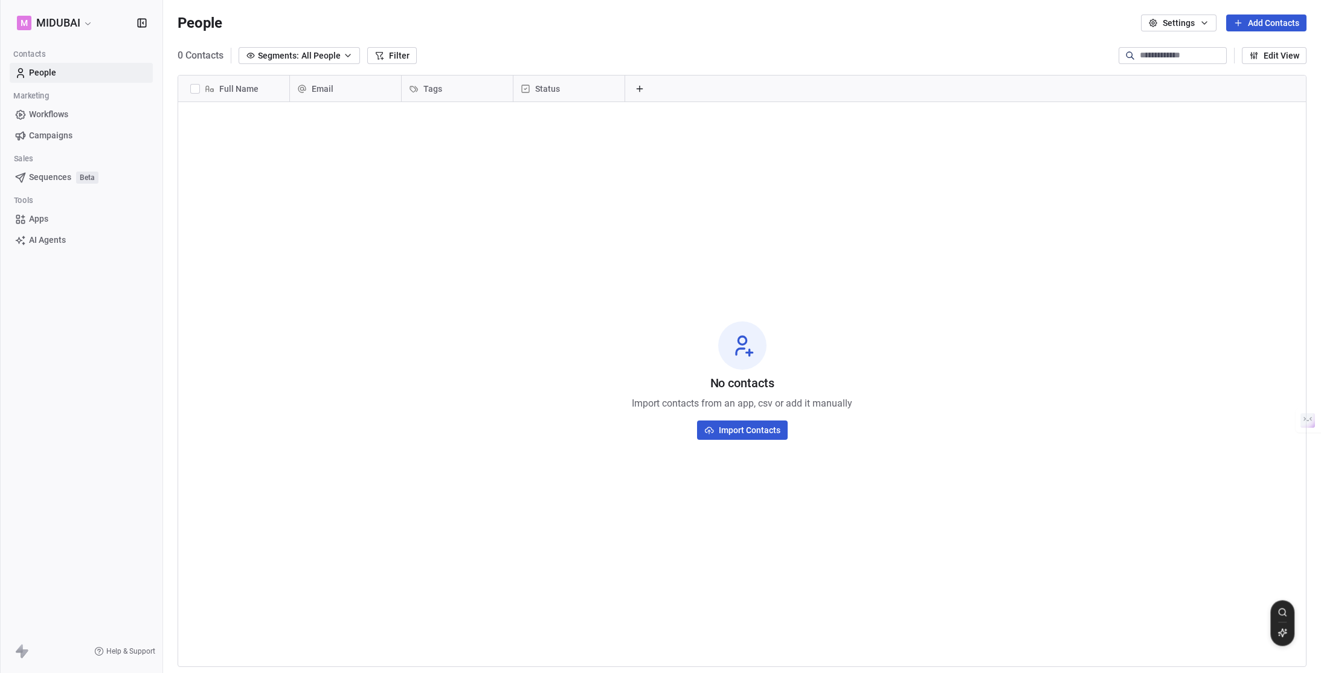
scroll to position [583, 1149]
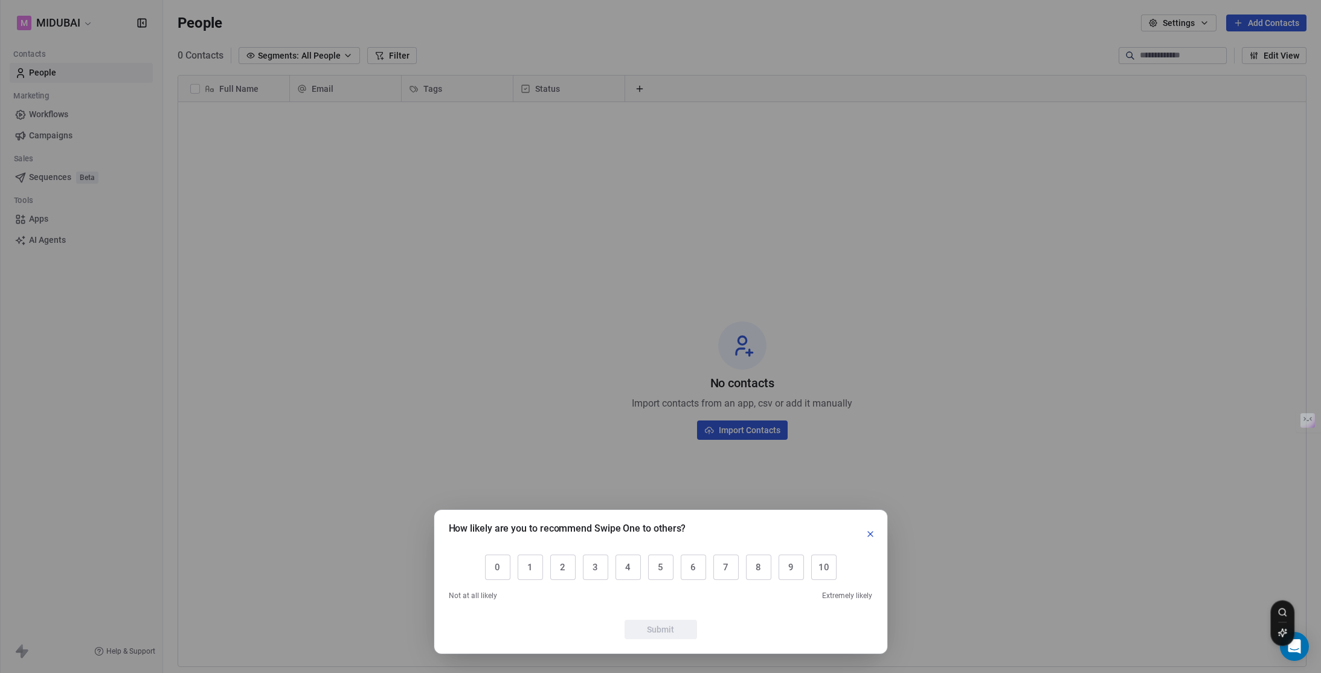
click at [869, 536] on icon "button" at bounding box center [871, 534] width 10 height 10
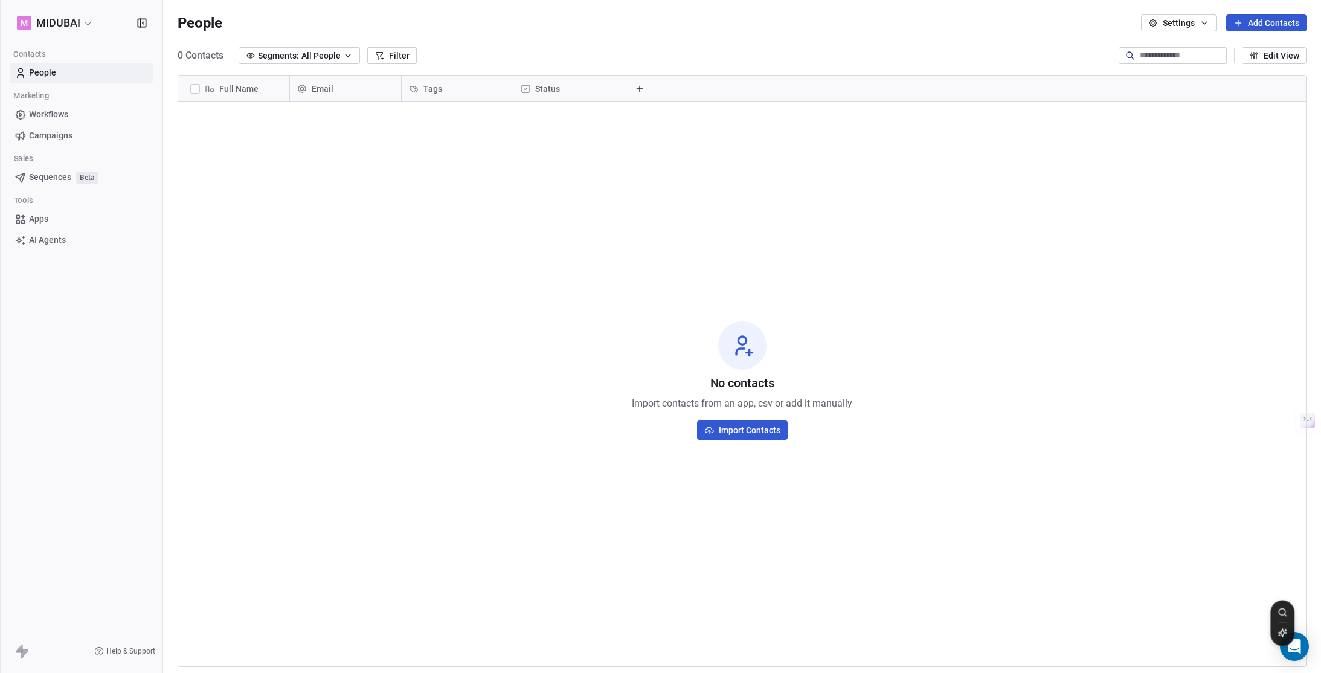
click at [425, 404] on div "No contacts Import contacts from an app, csv or add it manually Import Contacts" at bounding box center [742, 381] width 1128 height 552
click at [82, 23] on html "M MIDUBAI Contacts People Marketing Workflows Campaigns Sales Sequences Beta To…" at bounding box center [660, 336] width 1321 height 673
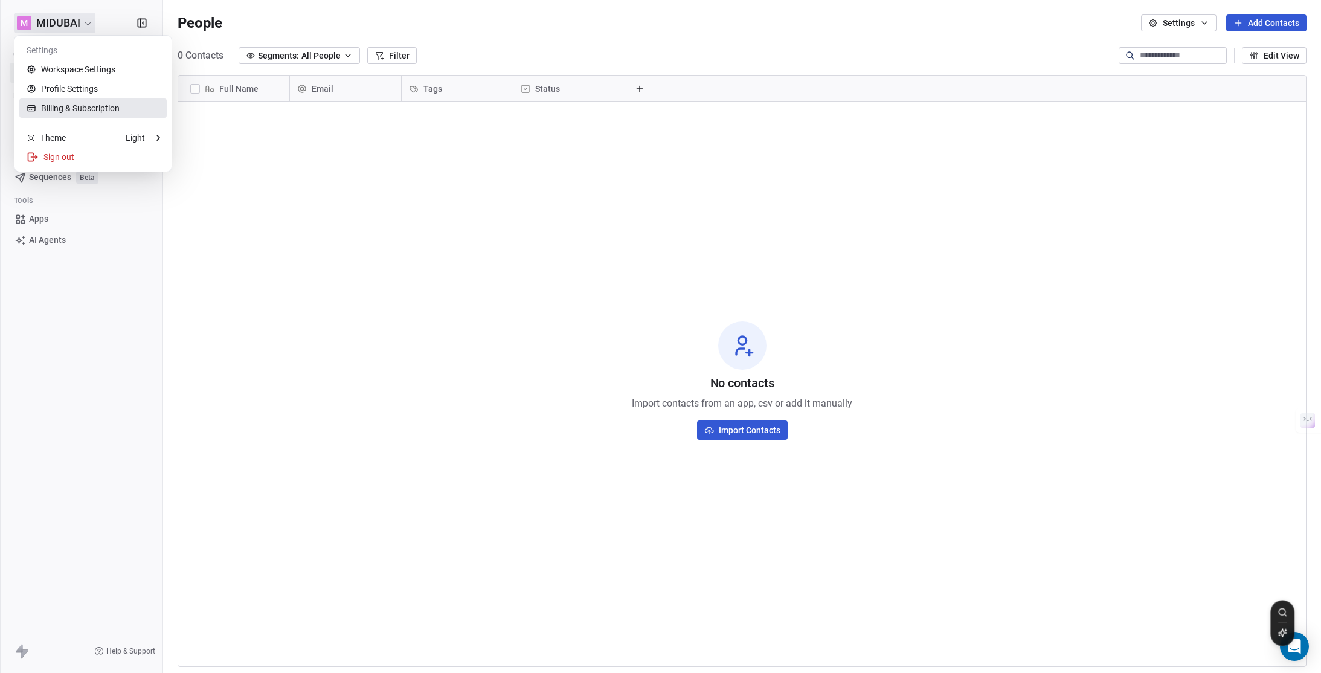
click at [100, 101] on link "Billing & Subscription" at bounding box center [92, 107] width 147 height 19
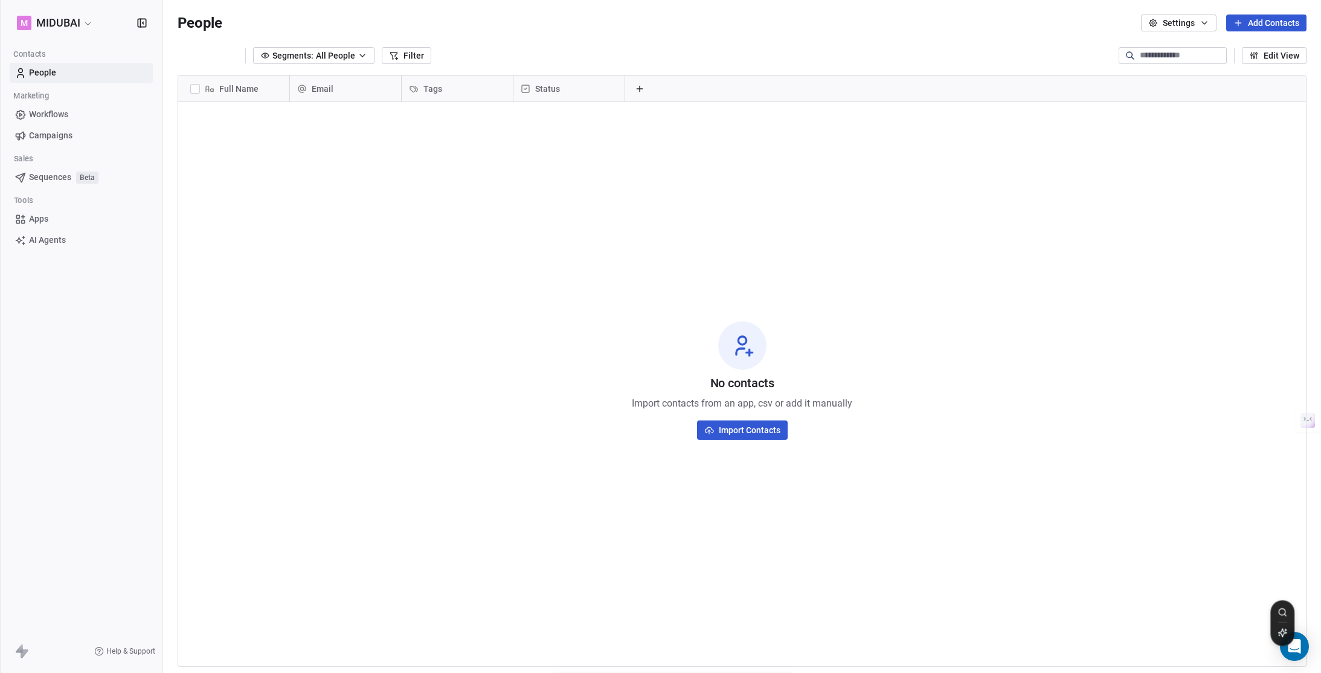
scroll to position [583, 1149]
click at [81, 27] on html "M MIDUBAI Contacts People Marketing Workflows Campaigns Sales Sequences Beta To…" at bounding box center [660, 336] width 1321 height 673
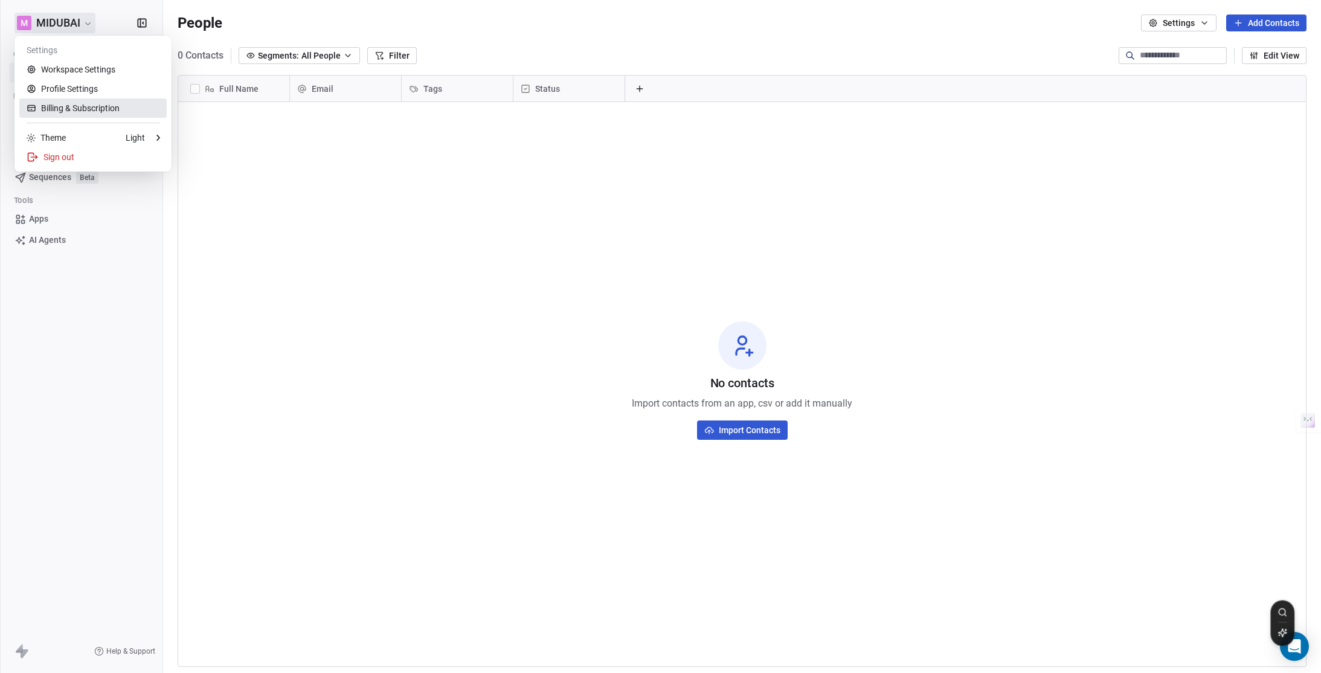
click at [120, 112] on link "Billing & Subscription" at bounding box center [92, 107] width 147 height 19
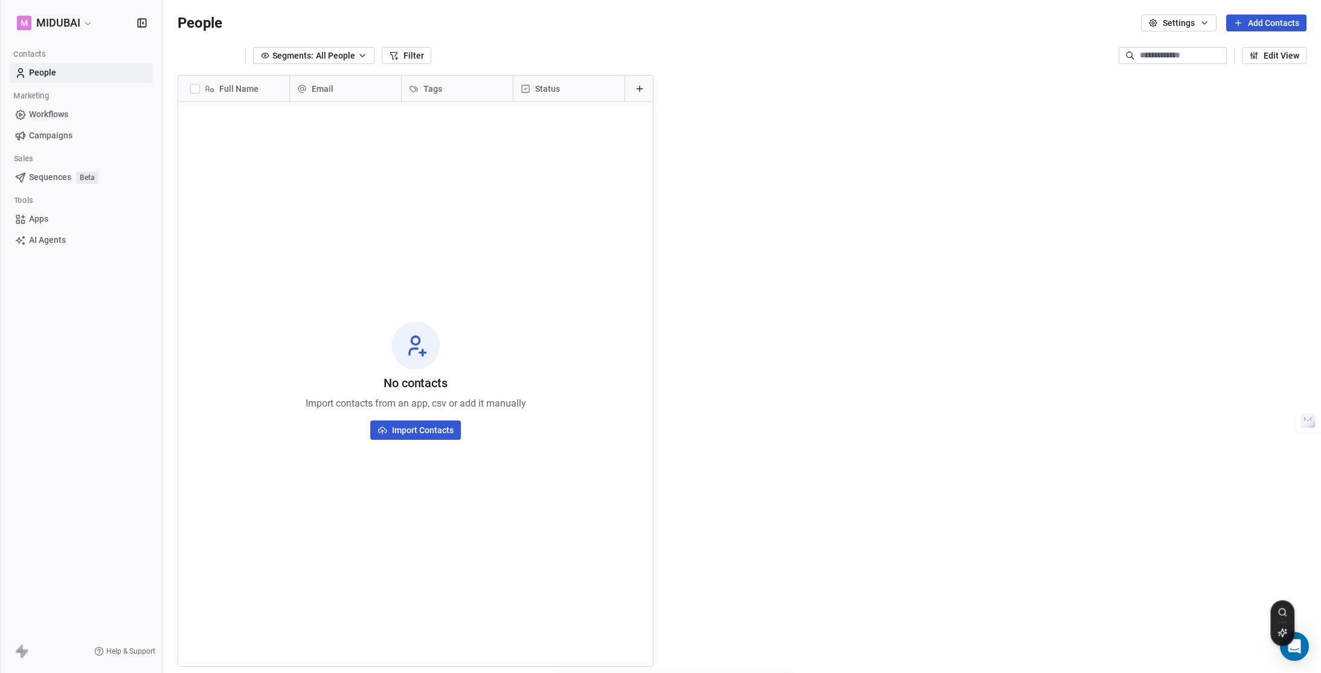
scroll to position [583, 1149]
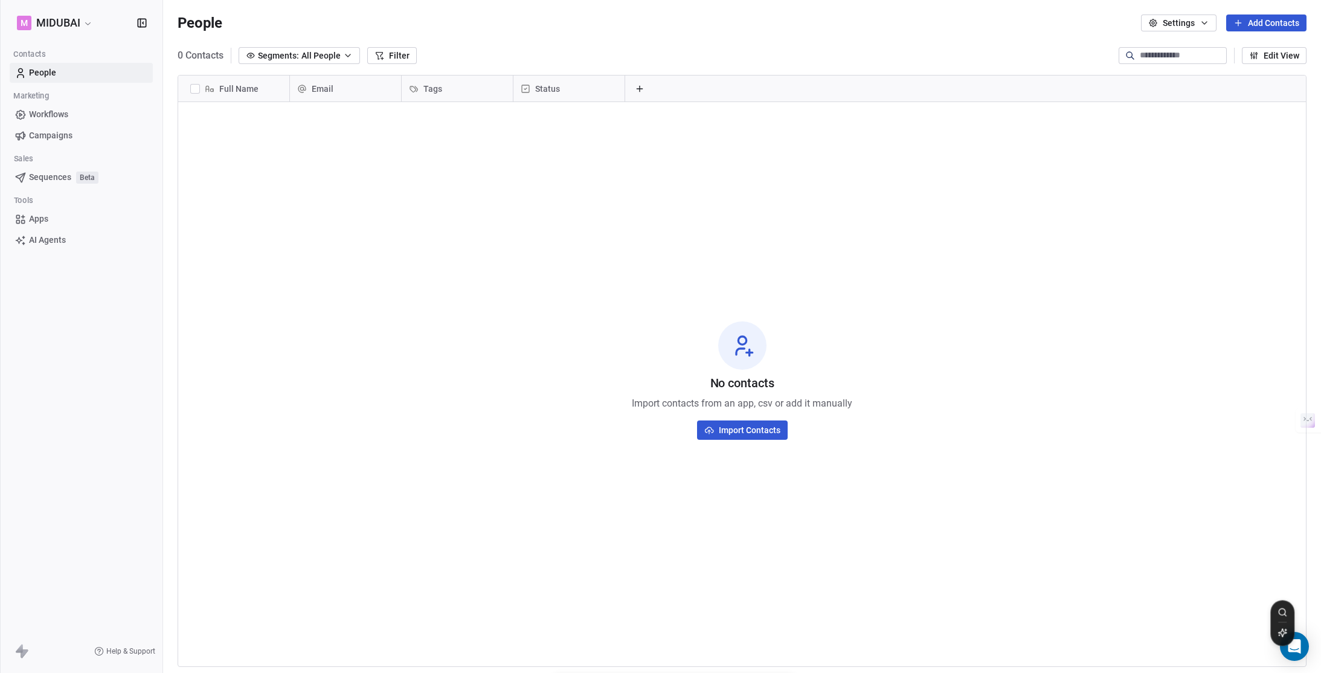
click at [95, 30] on html "M MIDUBAI Contacts People Marketing Workflows Campaigns Sales Sequences Beta To…" at bounding box center [660, 336] width 1321 height 673
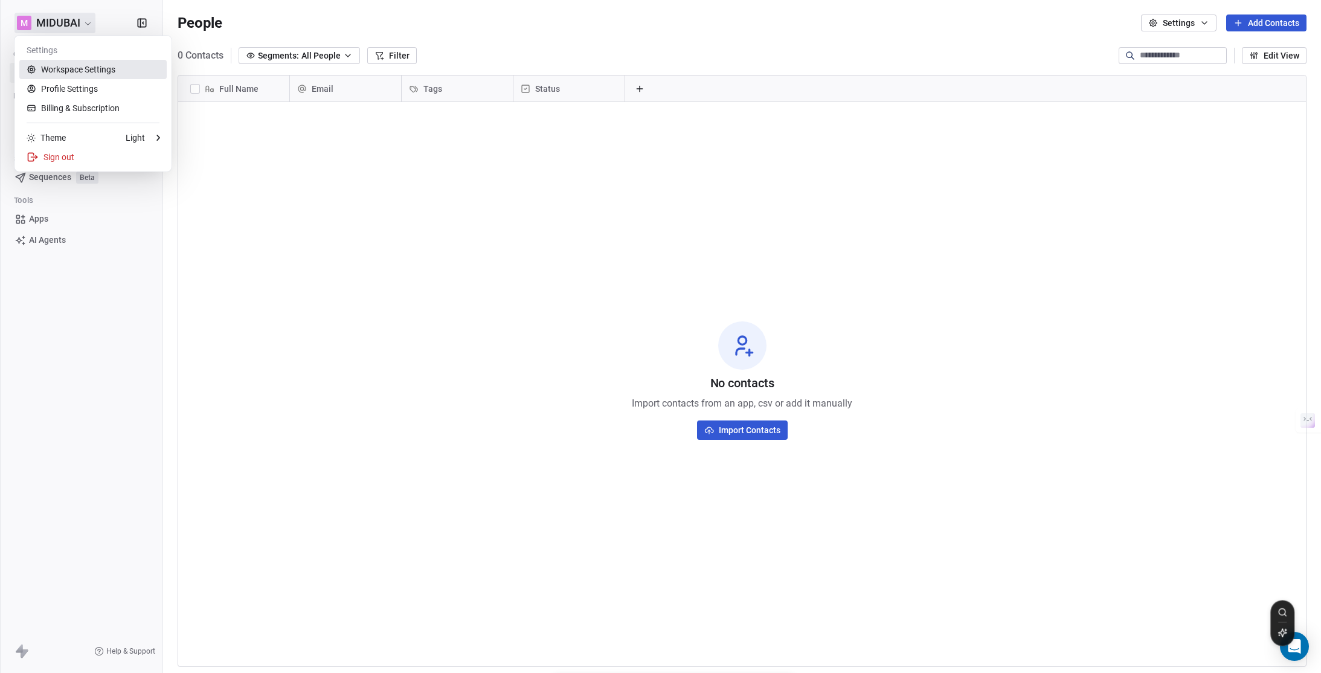
click at [94, 72] on link "Workspace Settings" at bounding box center [92, 69] width 147 height 19
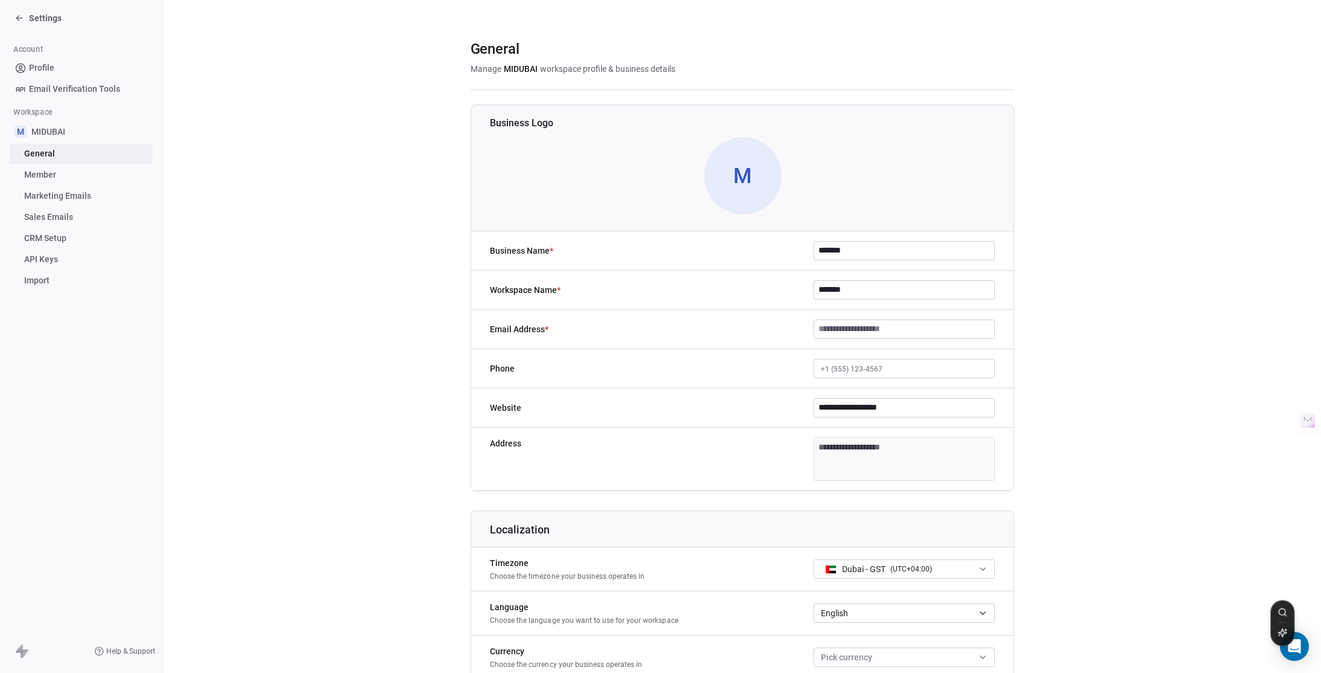
click at [56, 195] on span "Marketing Emails" at bounding box center [57, 196] width 67 height 13
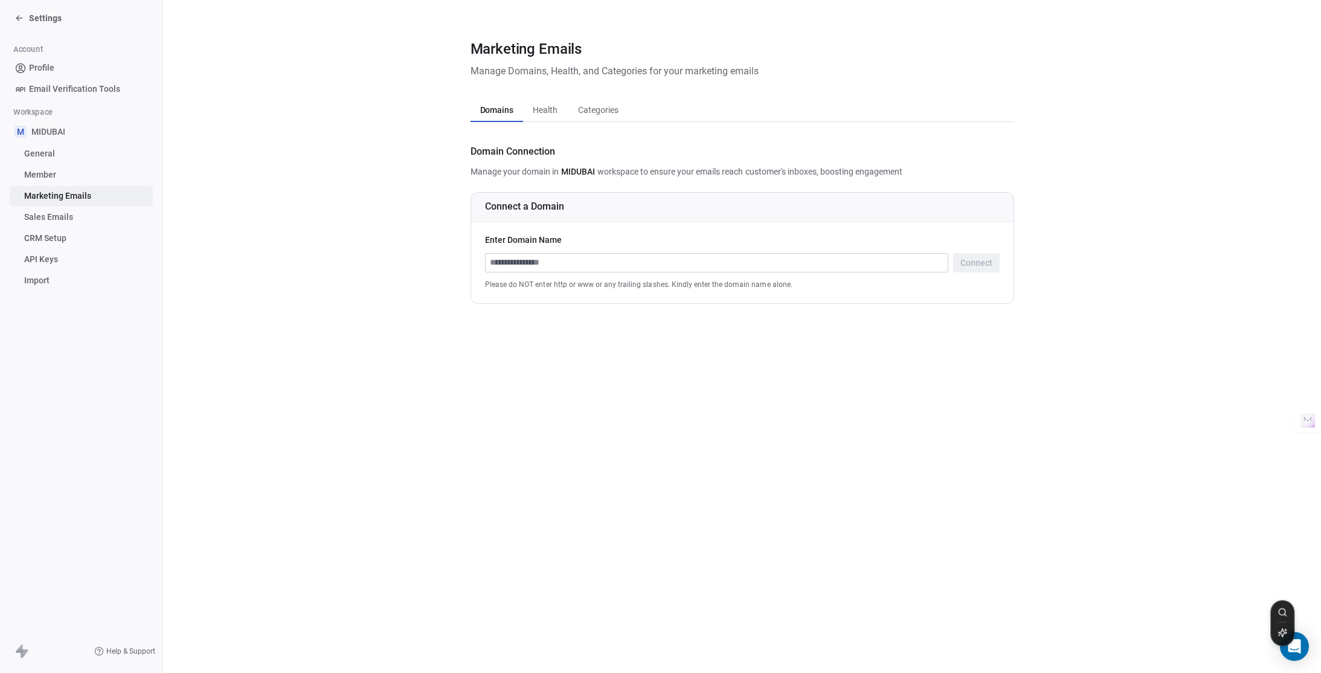
click at [19, 14] on icon at bounding box center [19, 18] width 10 height 10
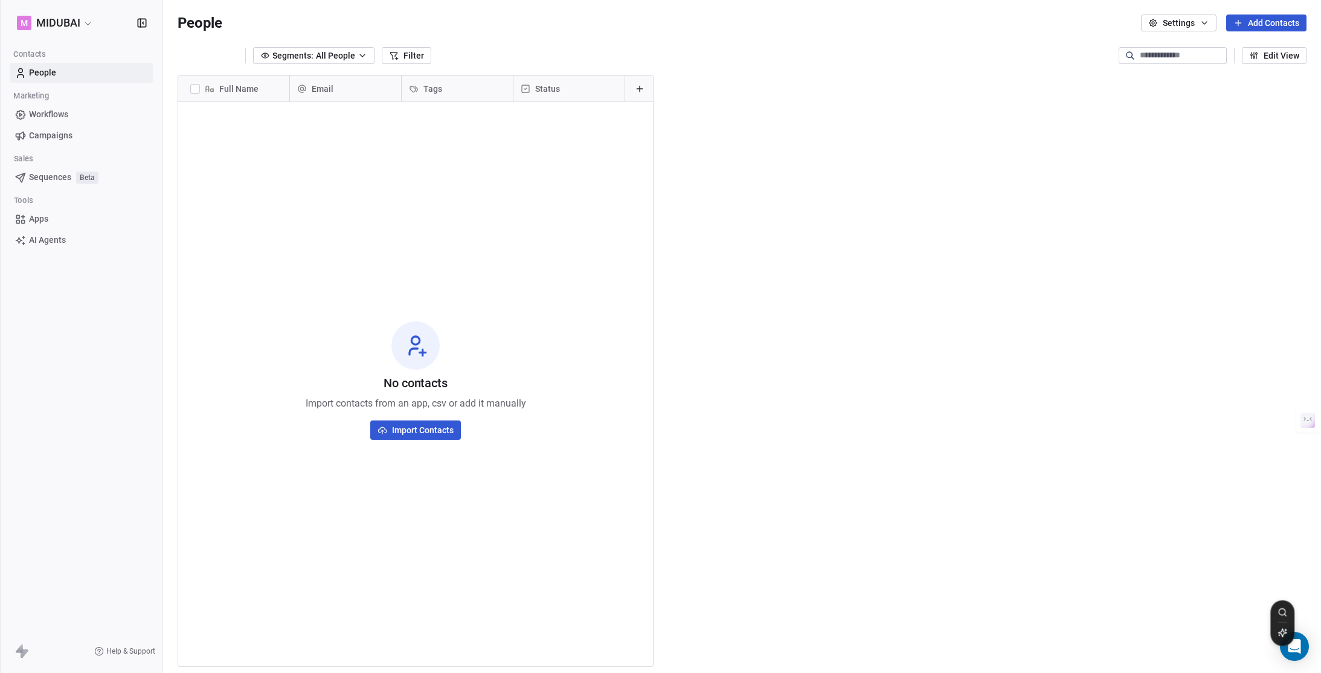
scroll to position [583, 1149]
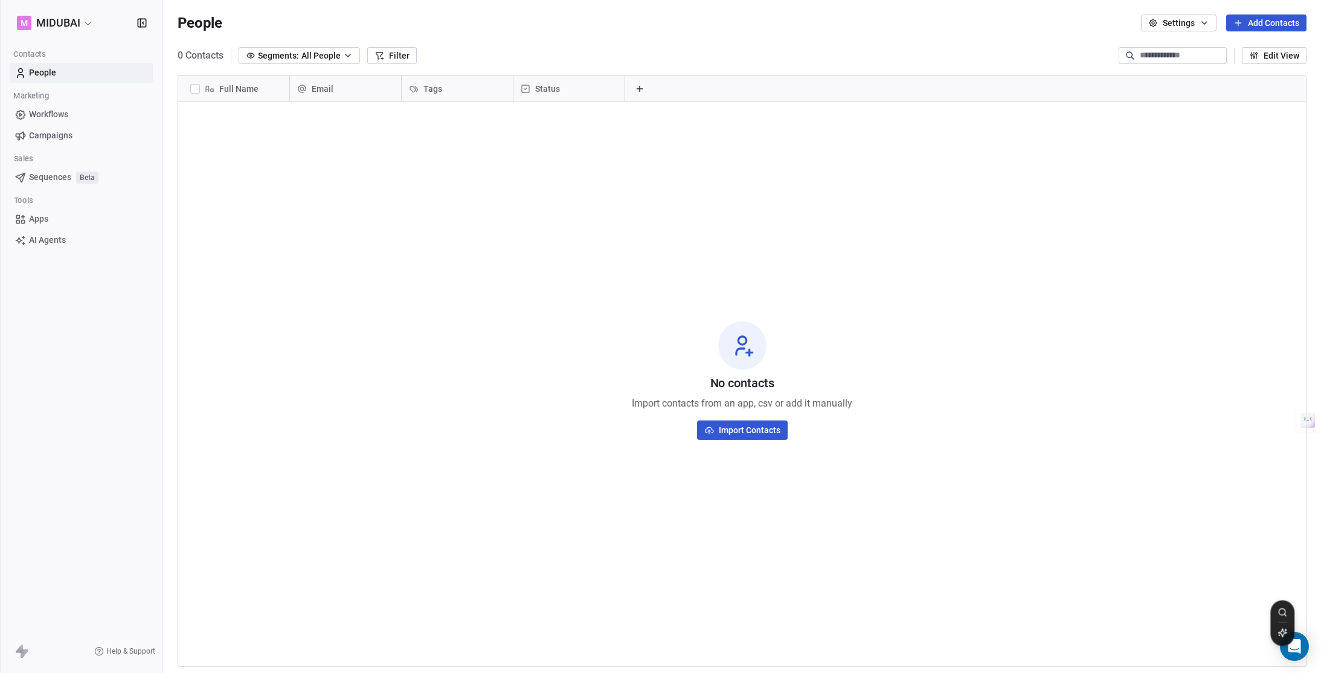
click at [54, 26] on html "M MIDUBAI Contacts People Marketing Workflows Campaigns Sales Sequences Beta To…" at bounding box center [660, 336] width 1321 height 673
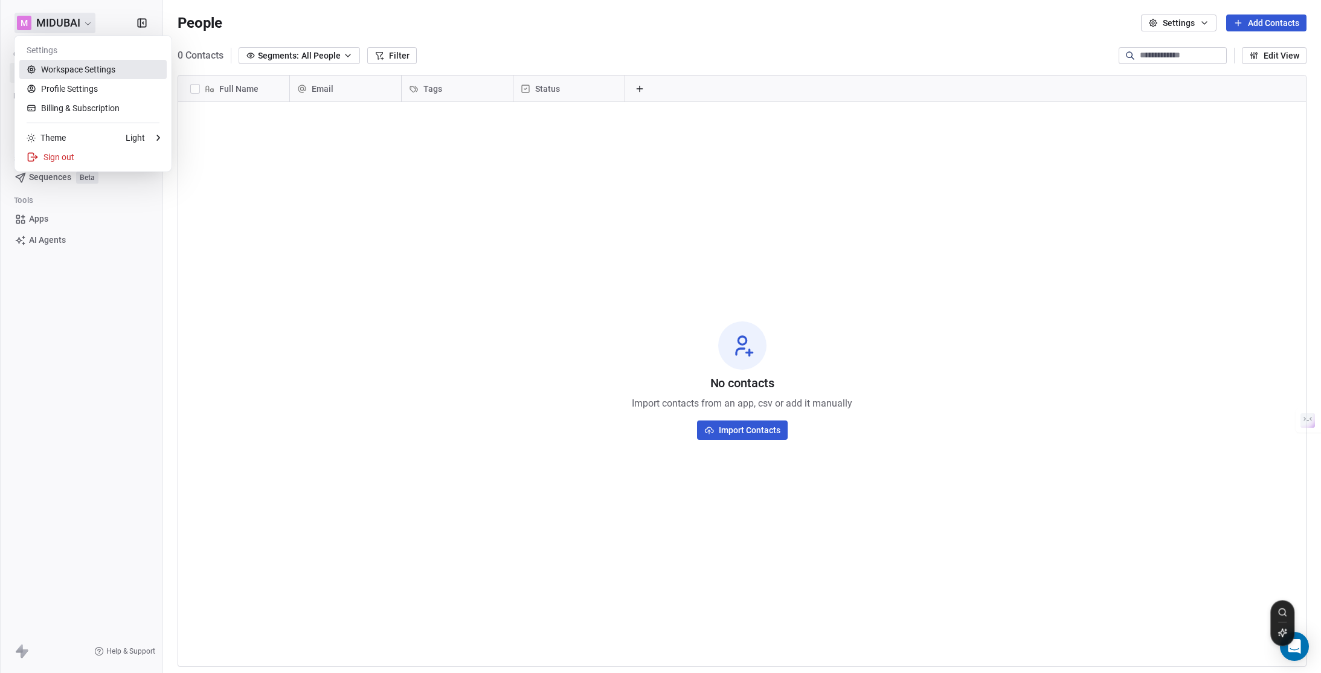
click at [79, 69] on link "Workspace Settings" at bounding box center [92, 69] width 147 height 19
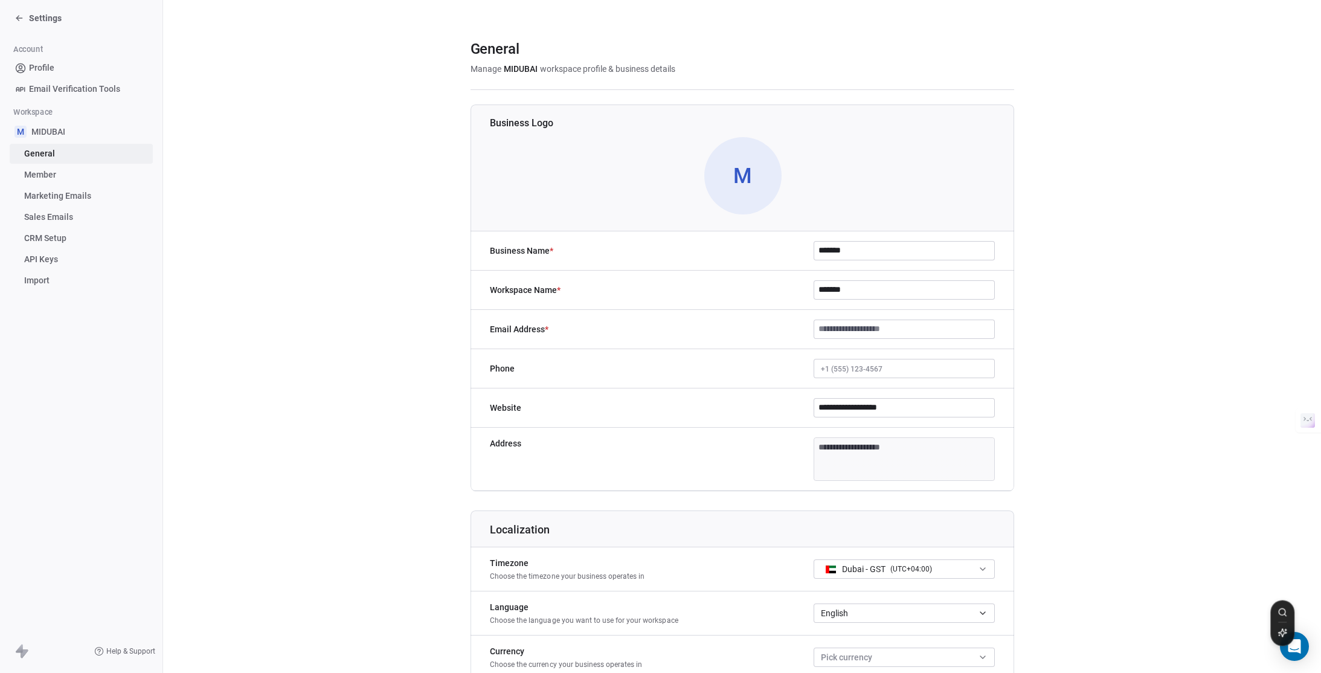
click at [184, 478] on section "**********" at bounding box center [742, 518] width 1158 height 1036
drag, startPoint x: 288, startPoint y: 265, endPoint x: 235, endPoint y: 238, distance: 59.2
click at [288, 265] on section "**********" at bounding box center [742, 518] width 1158 height 1036
click at [54, 22] on span "Settings" at bounding box center [45, 18] width 33 height 12
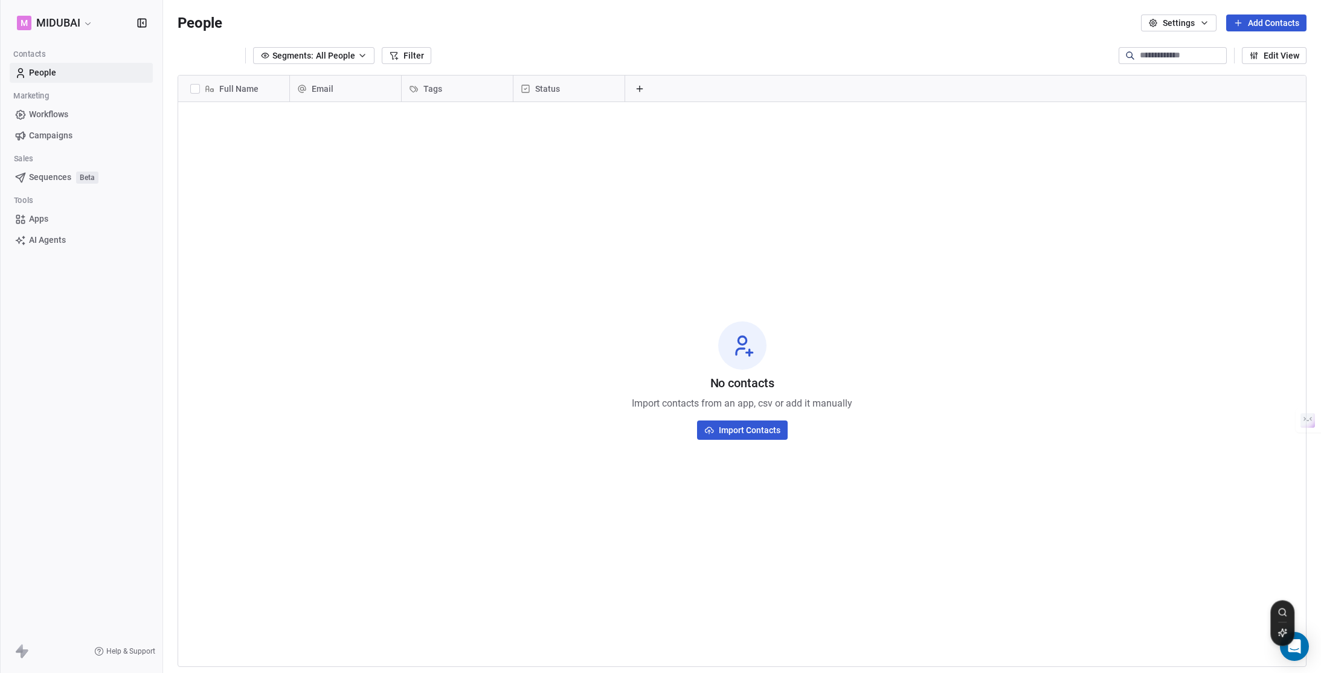
scroll to position [583, 1149]
click at [101, 104] on div "Marketing" at bounding box center [81, 96] width 143 height 17
click at [102, 111] on link "Workflows" at bounding box center [81, 115] width 143 height 20
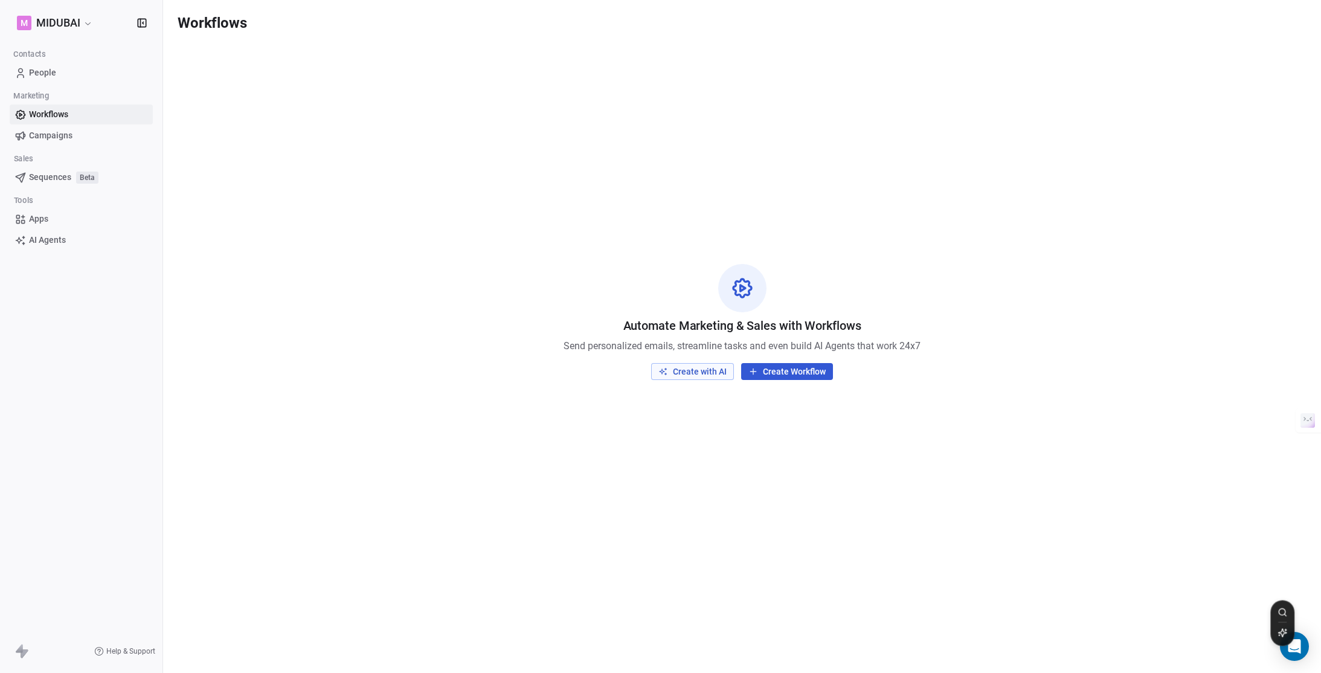
click at [285, 277] on div "Automate Marketing & Sales with Workflows Send personalized emails, streamline …" at bounding box center [742, 322] width 1158 height 552
click at [411, 286] on div "Automate Marketing & Sales with Workflows Send personalized emails, streamline …" at bounding box center [742, 322] width 1158 height 552
